Goal: Information Seeking & Learning: Check status

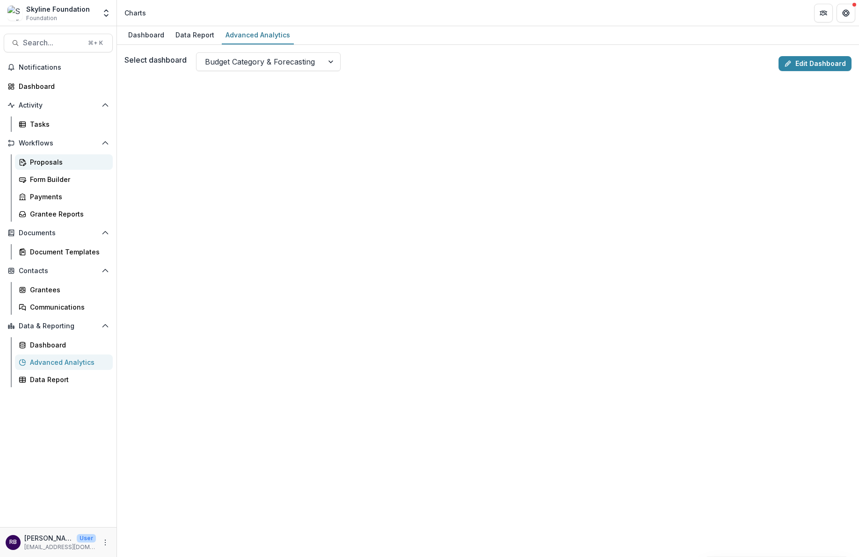
click at [58, 162] on div "Proposals" at bounding box center [67, 162] width 75 height 10
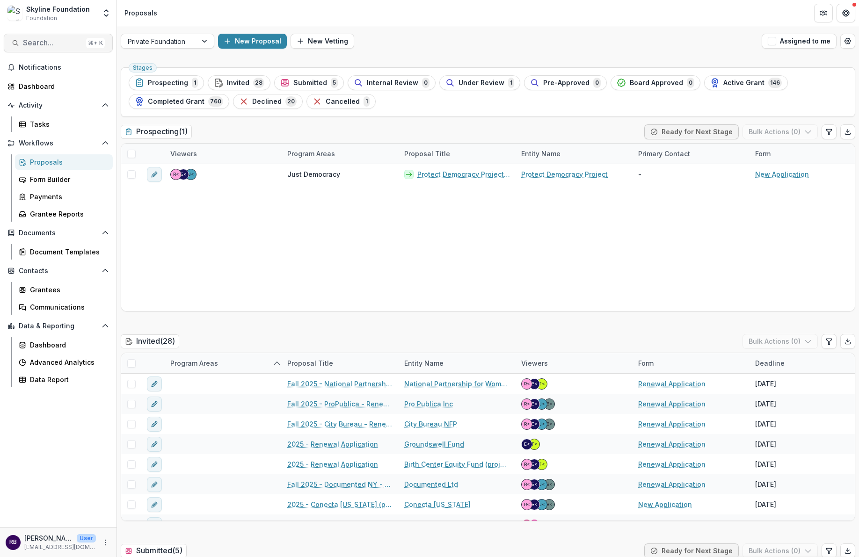
click at [36, 51] on button "Search... ⌘ + K" at bounding box center [58, 43] width 109 height 19
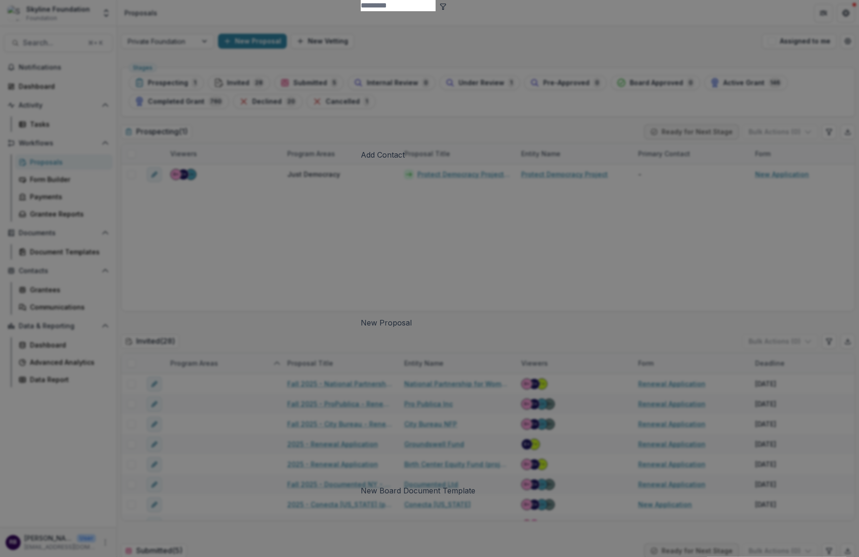
click at [361, 11] on input at bounding box center [398, 5] width 75 height 11
type input "*"
type input "**********"
drag, startPoint x: 603, startPoint y: 294, endPoint x: 567, endPoint y: 242, distance: 62.3
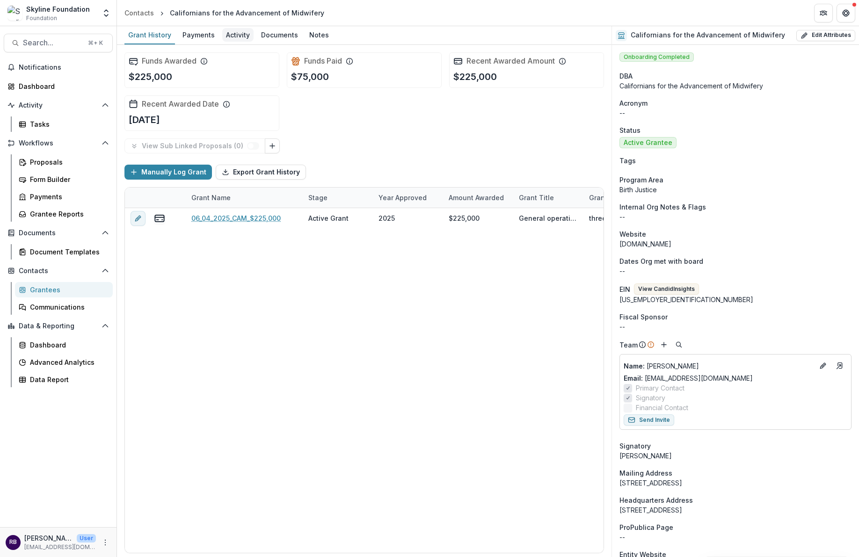
click at [236, 35] on div "Activity" at bounding box center [237, 35] width 31 height 14
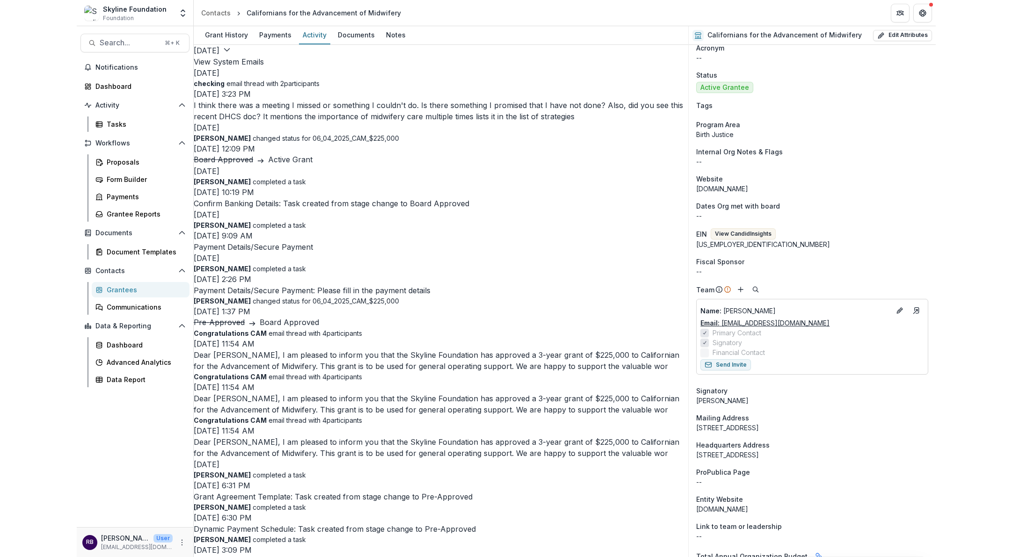
scroll to position [54, 0]
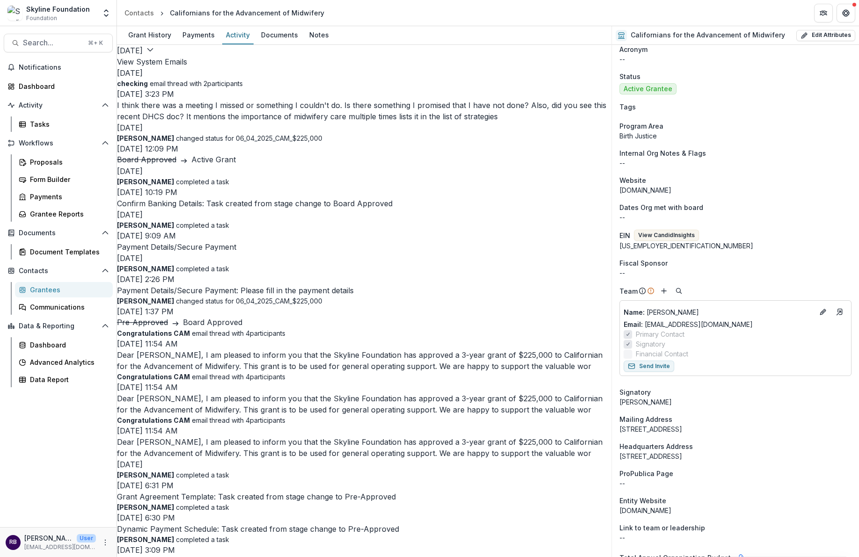
click at [341, 122] on p "I think there was a meeting I missed or something I couldn't do. Is there somet…" at bounding box center [364, 111] width 495 height 22
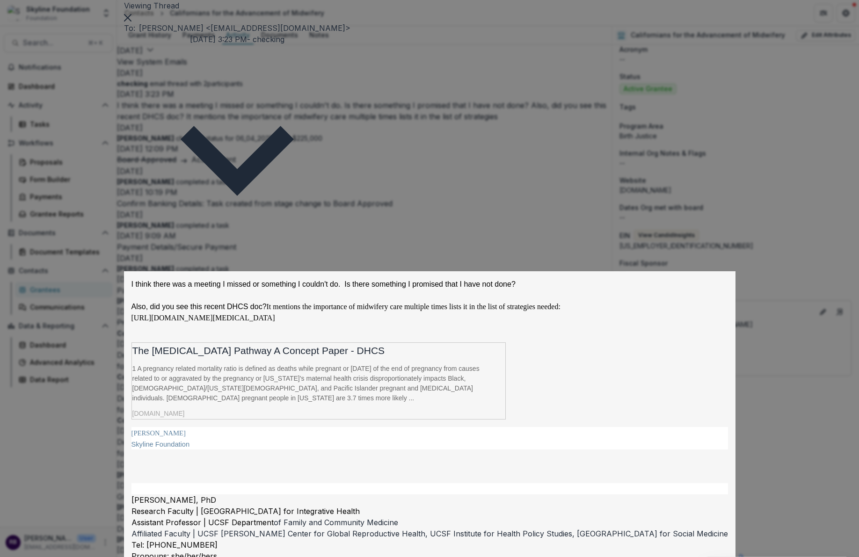
click at [131, 22] on icon "Close" at bounding box center [127, 17] width 7 height 7
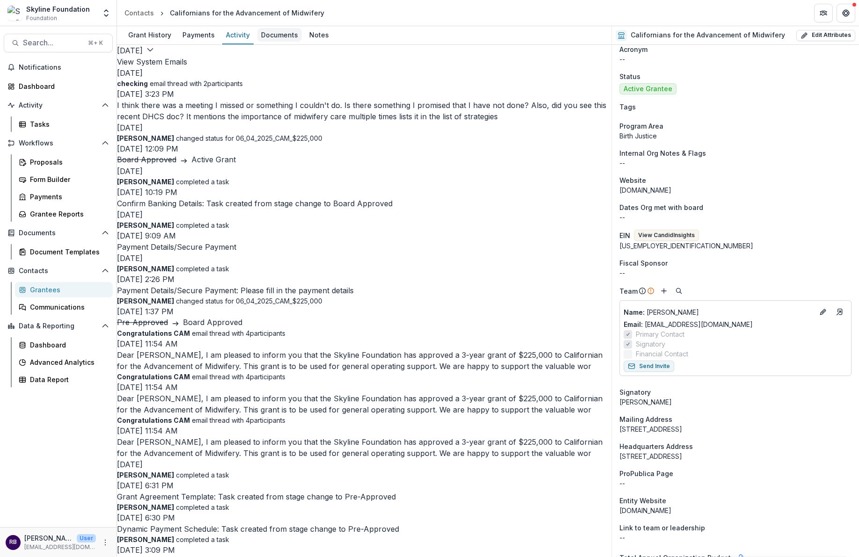
click at [285, 36] on div "Documents" at bounding box center [279, 35] width 44 height 14
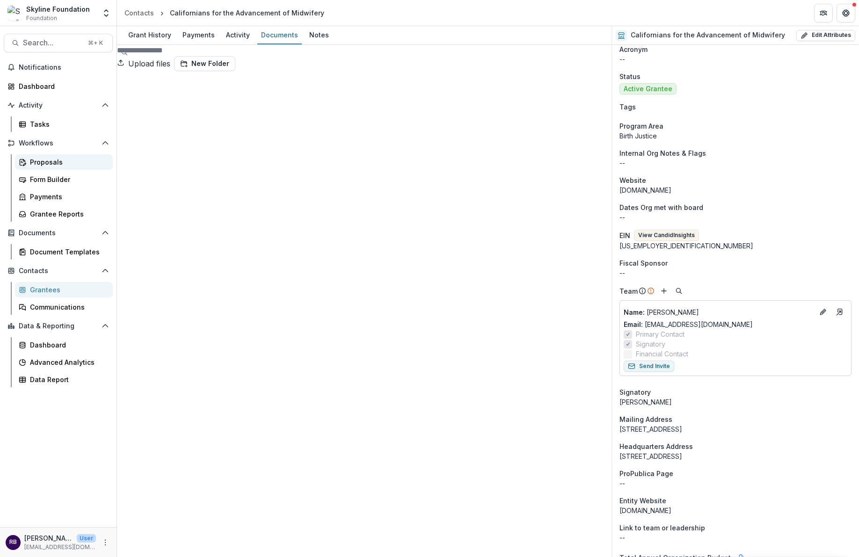
click at [51, 159] on div "Proposals" at bounding box center [67, 162] width 75 height 10
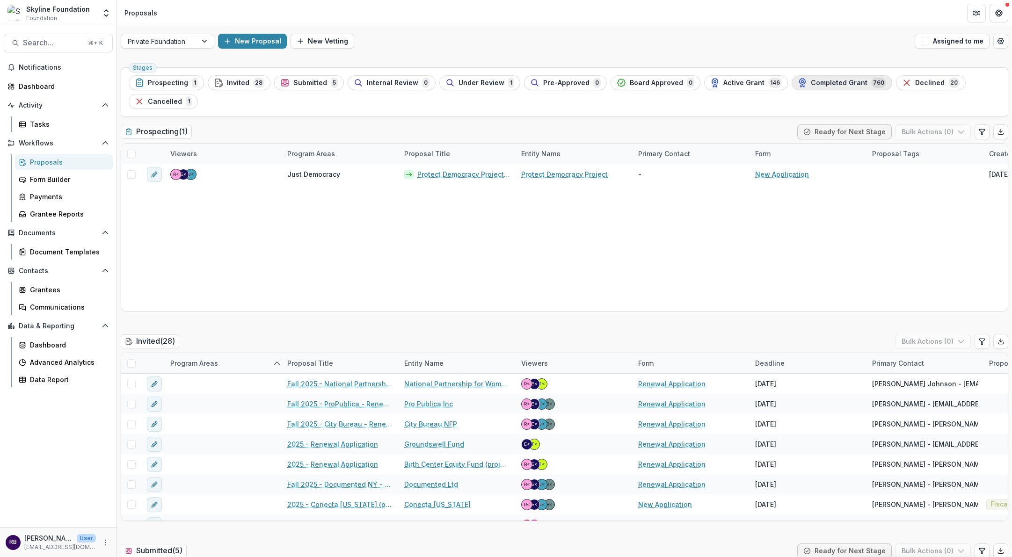
click at [811, 86] on span "Completed Grant" at bounding box center [839, 83] width 57 height 8
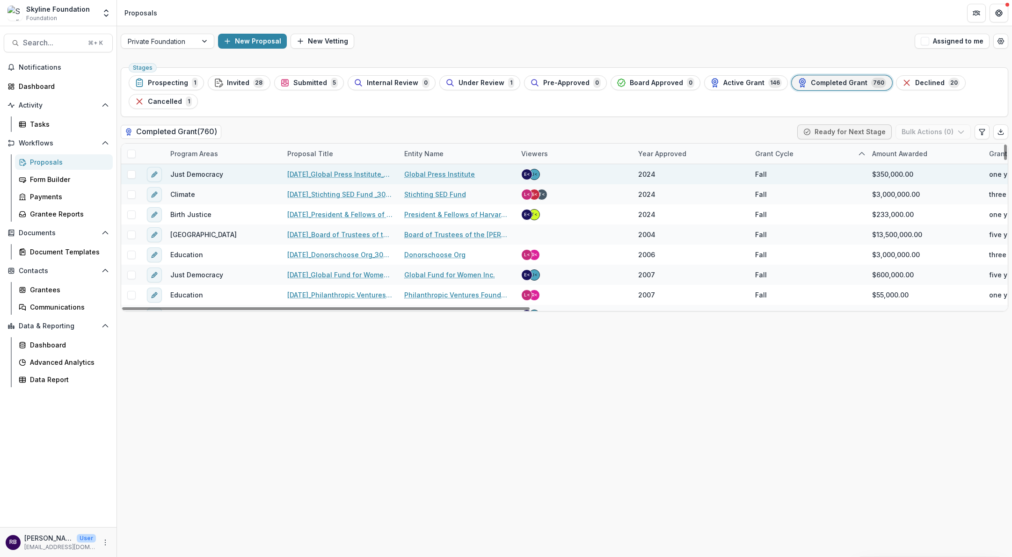
click at [335, 175] on link "[DATE]_Global Press Institute_350000" at bounding box center [340, 174] width 106 height 10
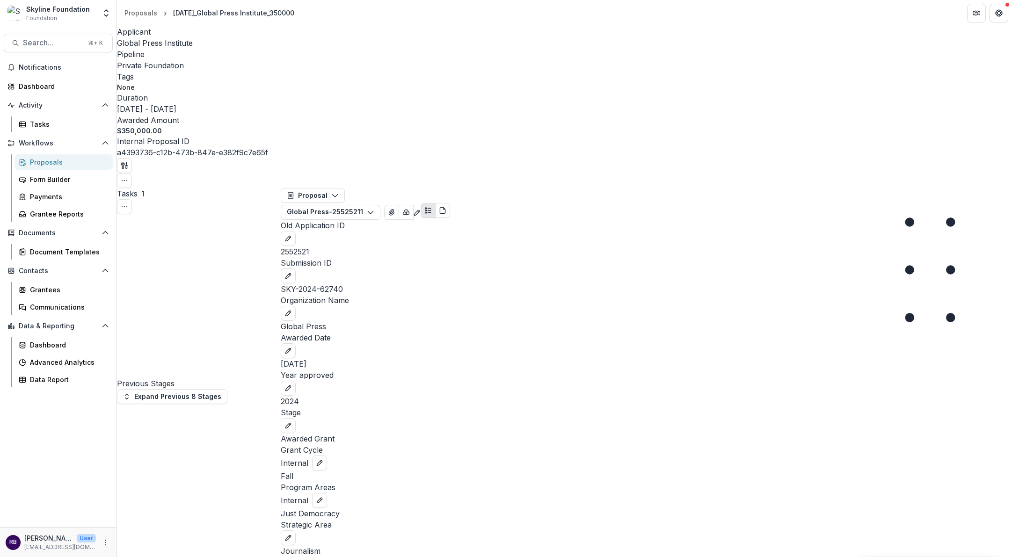
click at [167, 47] on span "Global Press Institute" at bounding box center [155, 42] width 76 height 9
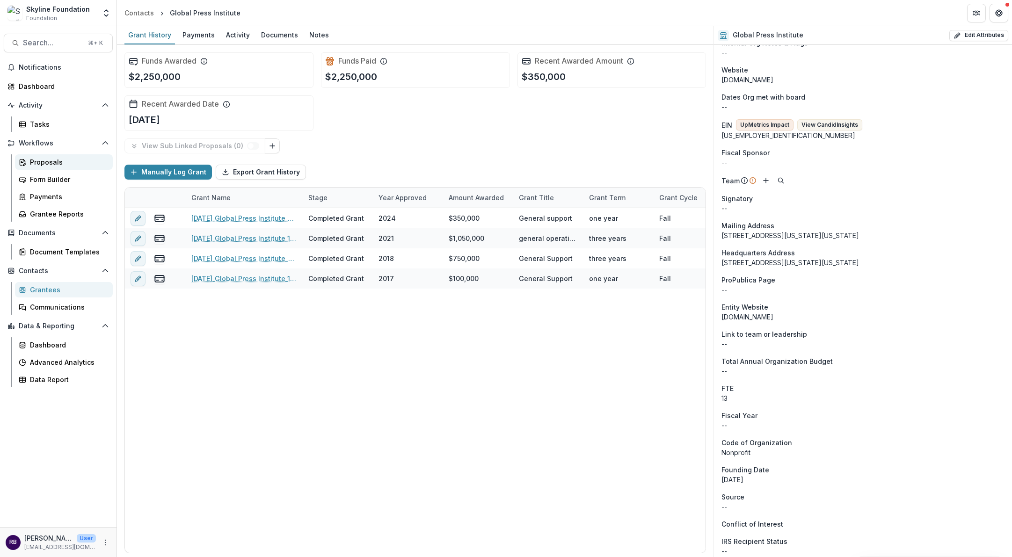
click at [61, 161] on div "Proposals" at bounding box center [67, 162] width 75 height 10
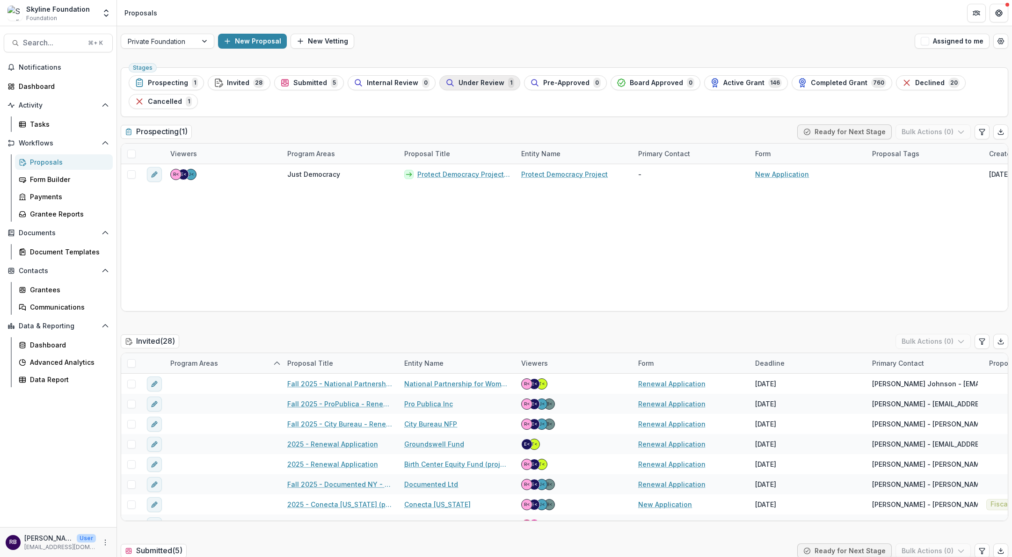
click at [471, 83] on span "Under Review" at bounding box center [481, 83] width 46 height 8
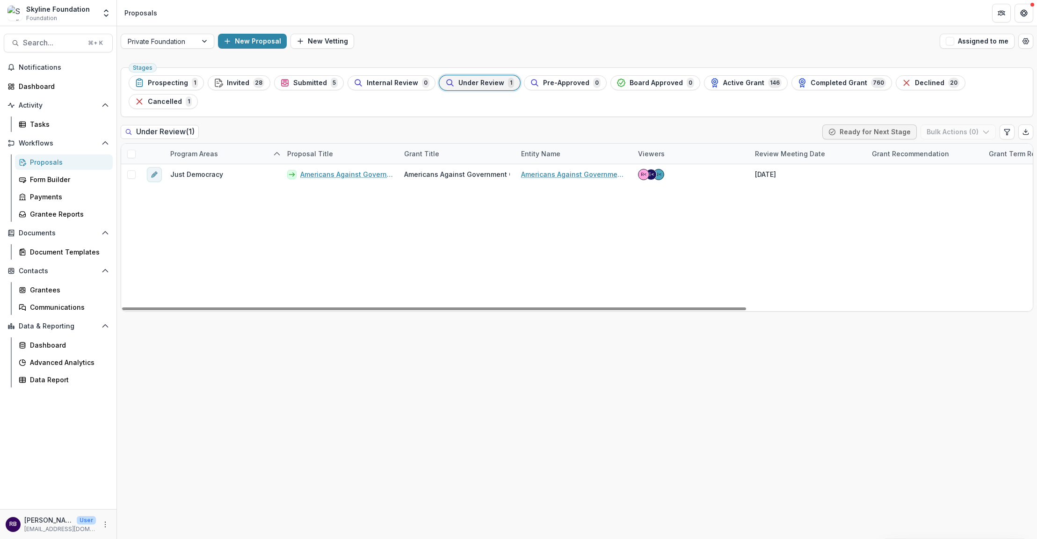
click at [69, 160] on div "Proposals" at bounding box center [67, 162] width 75 height 10
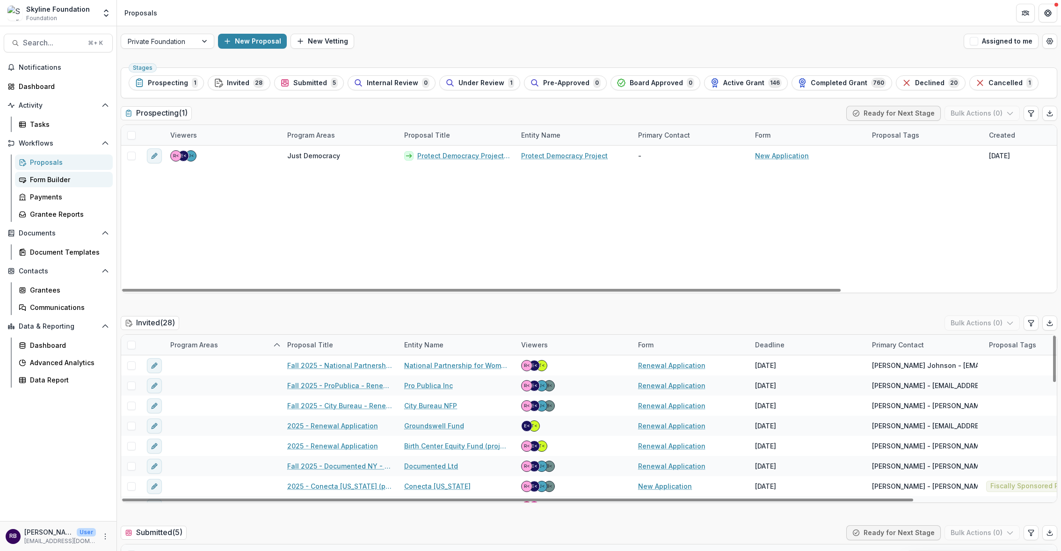
click at [42, 174] on link "Form Builder" at bounding box center [64, 179] width 98 height 15
